Goal: Task Accomplishment & Management: Use online tool/utility

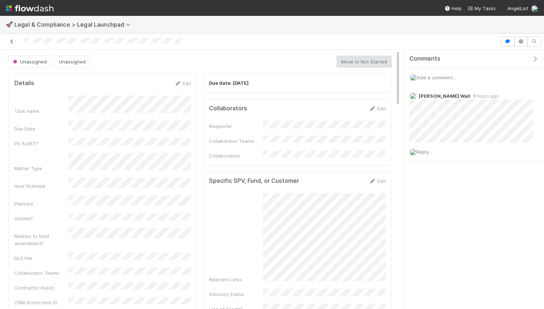
click at [12, 40] on icon at bounding box center [11, 41] width 7 height 5
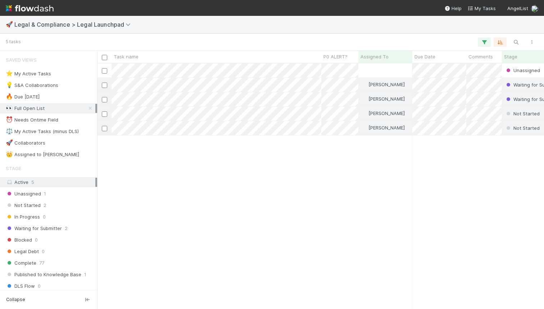
scroll to position [245, 447]
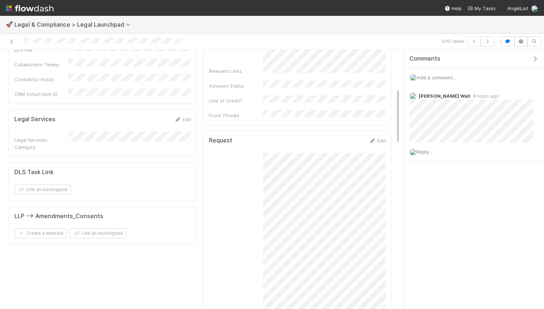
scroll to position [212, 0]
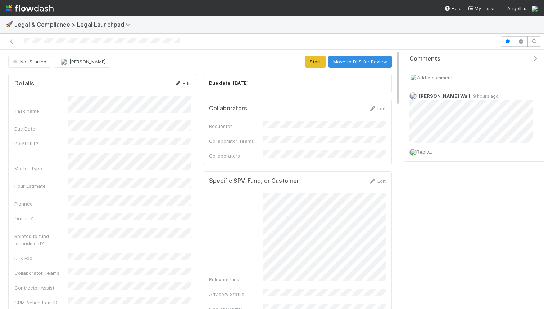
click at [184, 81] on link "Edit" at bounding box center [182, 83] width 17 height 6
click at [150, 87] on button "Save" at bounding box center [153, 86] width 21 height 12
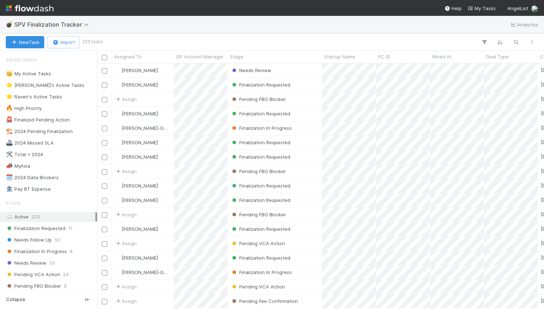
scroll to position [245, 447]
click at [272, 25] on div "💣 SPV Finalization Tracker Analytics" at bounding box center [272, 24] width 544 height 17
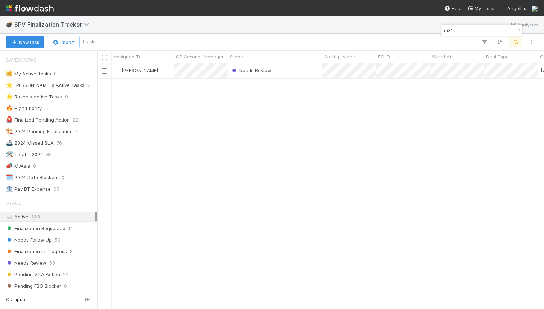
type input "m31"
click at [313, 74] on div "Needs Review" at bounding box center [275, 70] width 94 height 14
